Goal: Transaction & Acquisition: Download file/media

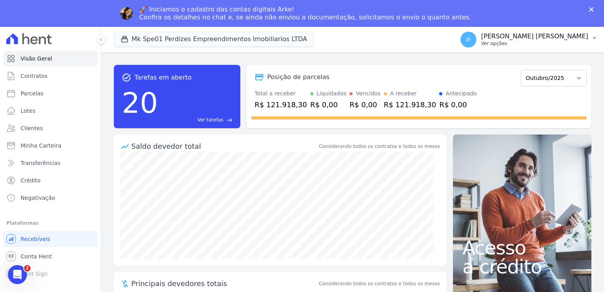
click at [549, 42] on p "Ver opções" at bounding box center [534, 43] width 107 height 6
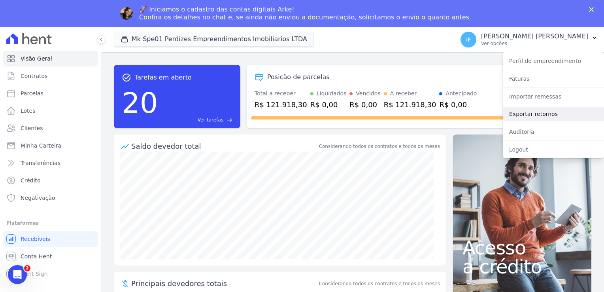
click at [530, 115] on link "Exportar retornos" at bounding box center [553, 114] width 101 height 14
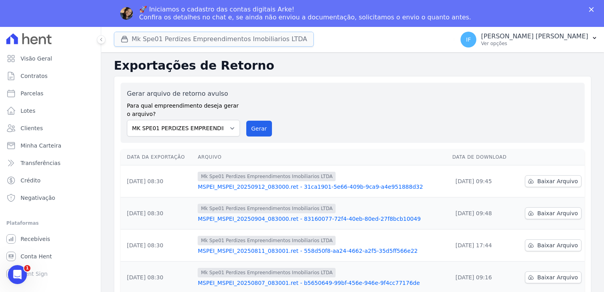
click at [266, 40] on button "Mk Spe01 Perdizes Empreendimentos Imobiliarios LTDA" at bounding box center [214, 39] width 200 height 15
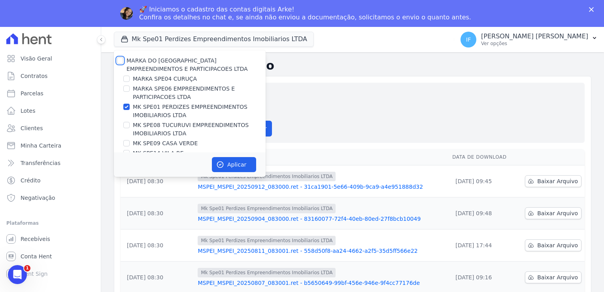
click at [121, 59] on input "MARKA DO [GEOGRAPHIC_DATA] EMPREENDIMENTOS E PARTICIPACOES LTDA" at bounding box center [120, 60] width 6 height 6
checkbox input "true"
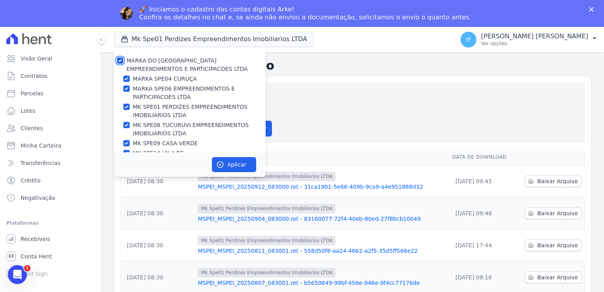
checkbox input "true"
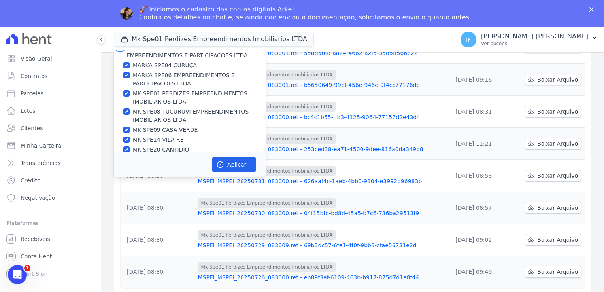
scroll to position [21, 0]
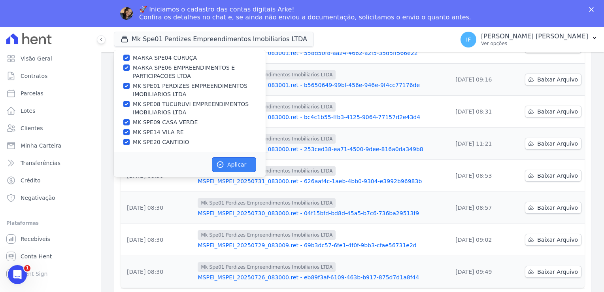
click at [241, 166] on button "Aplicar" at bounding box center [234, 164] width 44 height 15
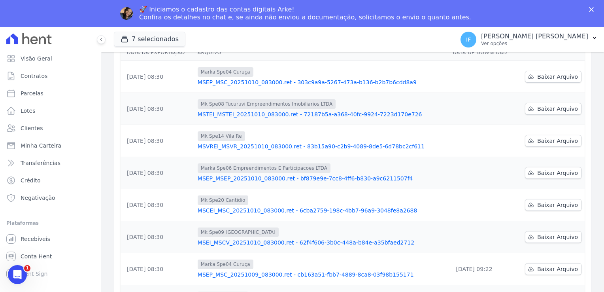
scroll to position [119, 0]
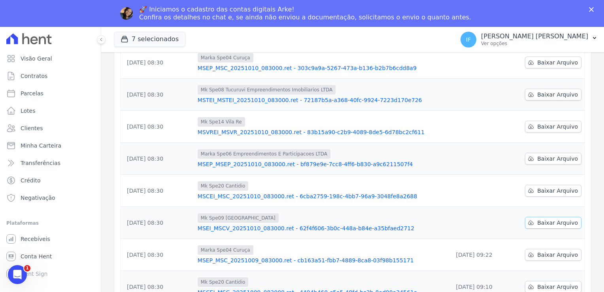
click at [542, 223] on span "Baixar Arquivo" at bounding box center [558, 223] width 41 height 8
click at [549, 191] on span "Baixar Arquivo" at bounding box center [558, 191] width 41 height 8
click at [538, 158] on span "Baixar Arquivo" at bounding box center [558, 159] width 41 height 8
click at [538, 124] on span "Baixar Arquivo" at bounding box center [558, 127] width 41 height 8
click at [538, 96] on span "Baixar Arquivo" at bounding box center [558, 95] width 41 height 8
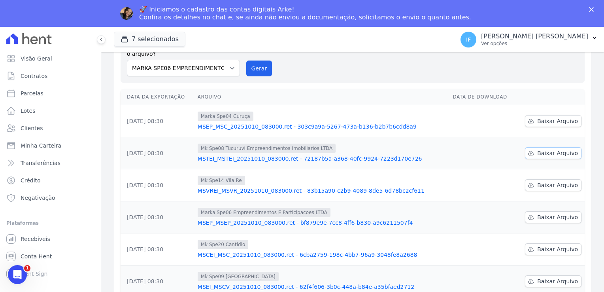
scroll to position [0, 0]
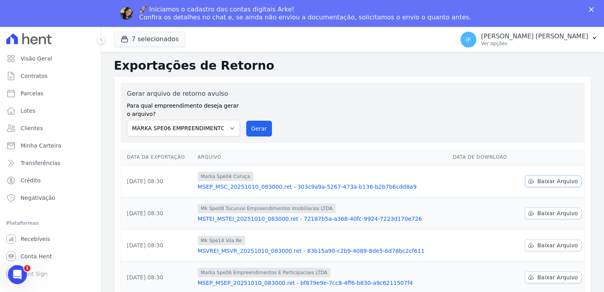
click at [543, 182] on span "Baixar Arquivo" at bounding box center [558, 181] width 41 height 8
